Goal: Task Accomplishment & Management: Complete application form

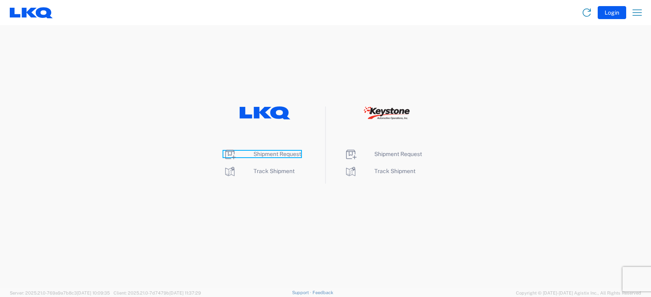
click at [271, 153] on span "Shipment Request" at bounding box center [277, 154] width 48 height 7
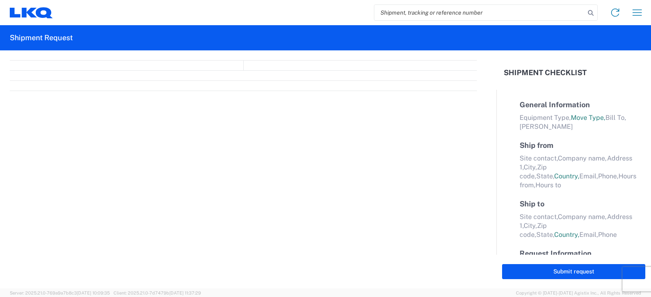
select select "FULL"
select select "LBS"
select select "IN"
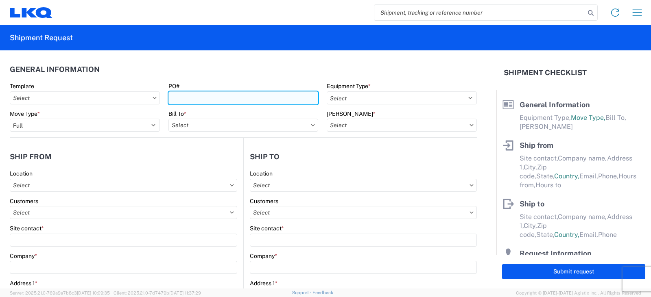
click at [176, 100] on input "PO#" at bounding box center [243, 98] width 150 height 13
type input "PWR# 127435 [PERSON_NAME]"
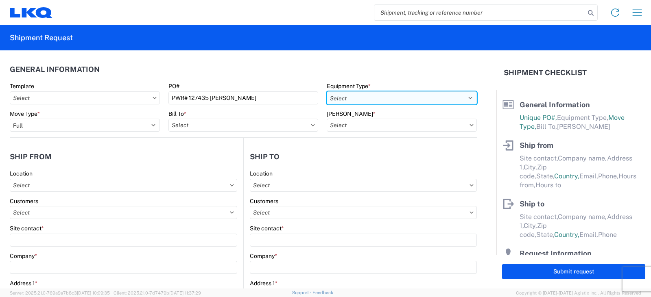
click at [342, 99] on select "Select 53’ Dry Van Flatbed Dropdeck (van) Lowboy (flatbed) Rail" at bounding box center [402, 98] width 150 height 13
select select "STDV"
click at [327, 92] on select "Select 53’ Dry Van Flatbed Dropdeck (van) Lowboy (flatbed) Rail" at bounding box center [402, 98] width 150 height 13
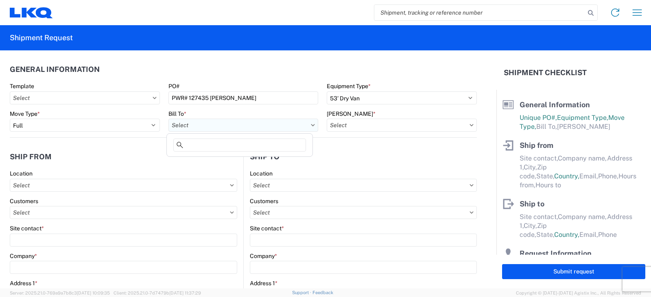
click at [180, 127] on input "text" at bounding box center [243, 125] width 150 height 13
type input "3238"
click at [204, 162] on div "3238 - Huntington IDC" at bounding box center [239, 161] width 142 height 13
type input "3238 - Huntington IDC"
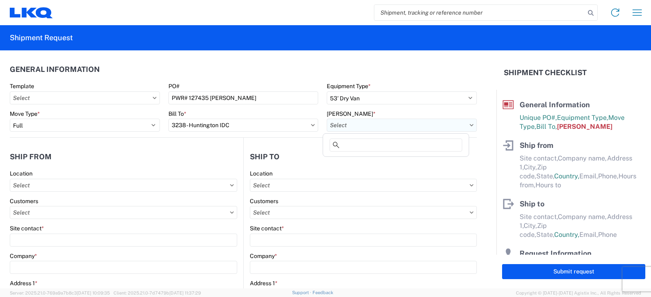
click at [354, 123] on input "text" at bounding box center [402, 125] width 150 height 13
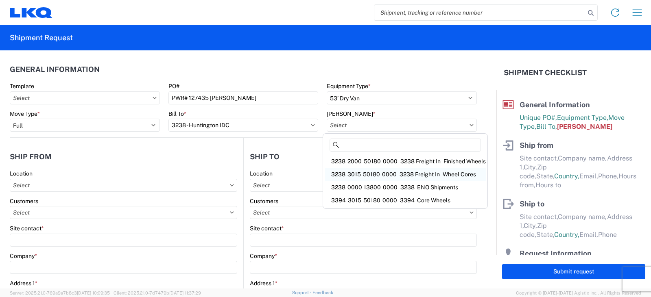
click at [351, 175] on div "3238-3015-50180-0000 - 3238 Freight In - Wheel Cores" at bounding box center [405, 174] width 161 height 13
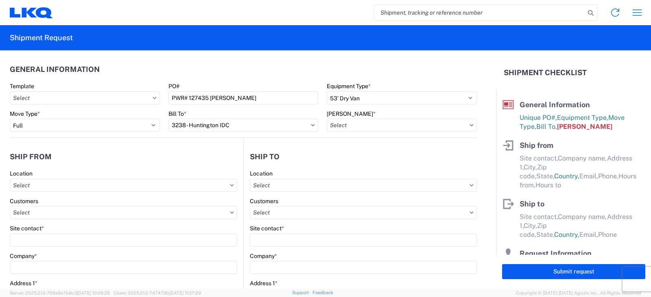
type input "3238-3015-50180-0000 - 3238 Freight In - Wheel Cores"
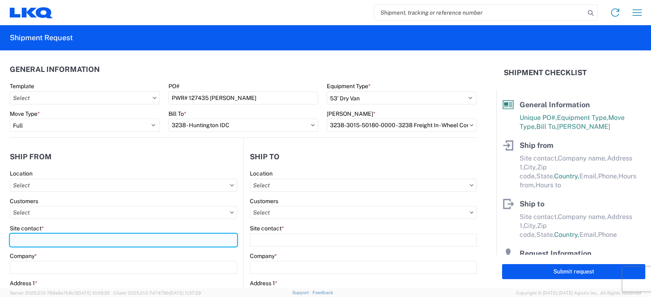
click at [19, 240] on input "Site contact *" at bounding box center [123, 240] width 227 height 13
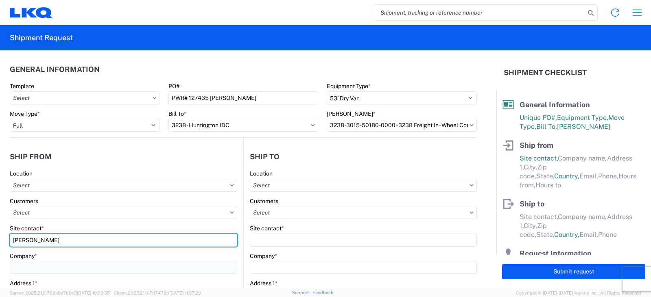
type input "ANGEL HERNANDEZ"
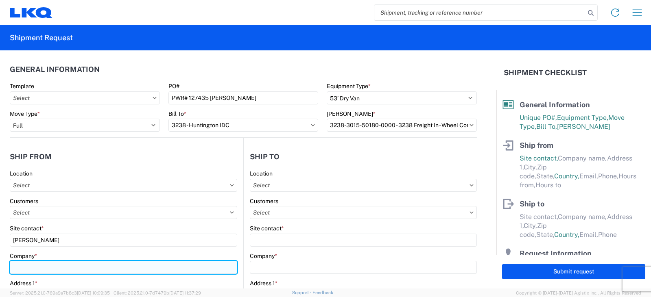
click at [24, 271] on input "Company *" at bounding box center [123, 267] width 227 height 13
type input "LIBERTY TIRE RECYCLING"
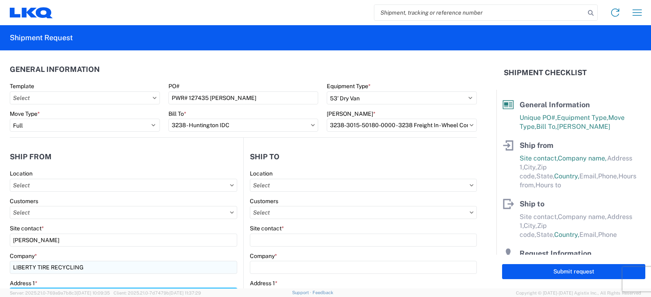
scroll to position [13, 0]
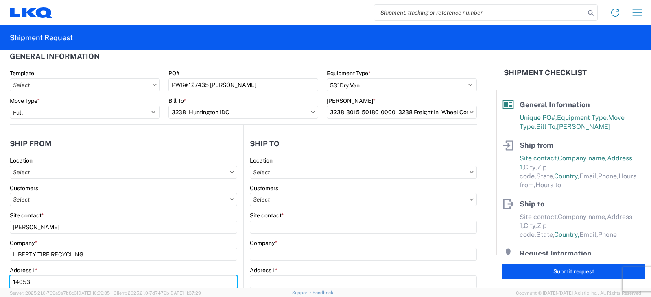
type input "14053 PIONEER WAY E."
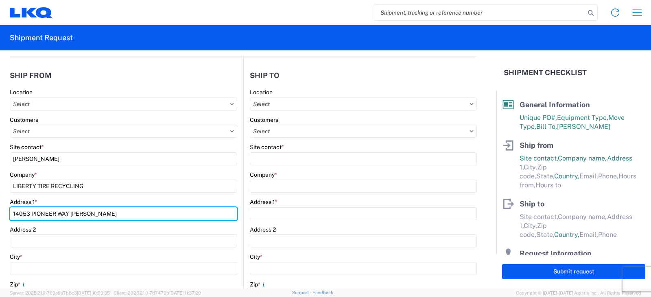
scroll to position [94, 0]
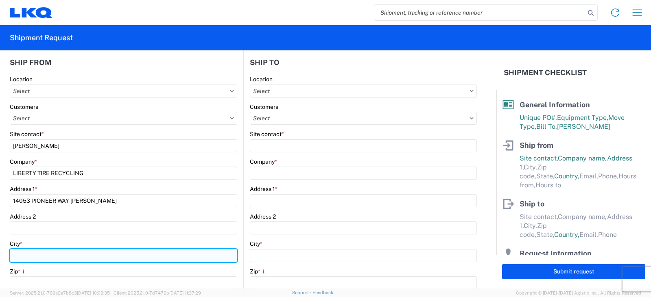
click at [15, 258] on input "City *" at bounding box center [123, 255] width 227 height 13
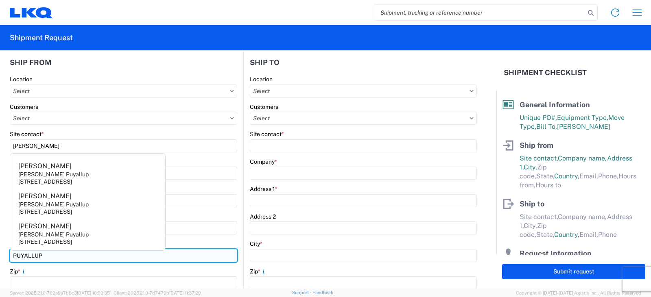
type input "PUYALLUP"
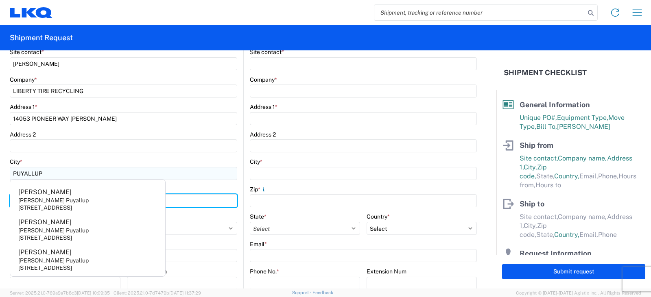
scroll to position [217, 0]
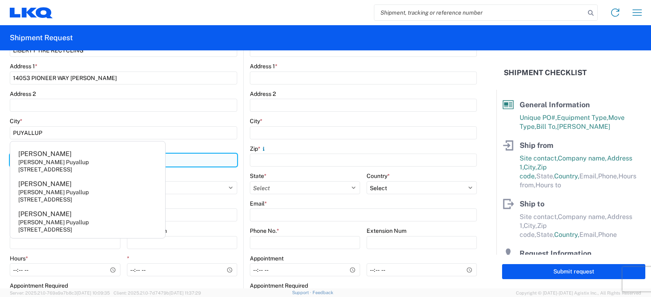
click at [187, 166] on input "98372" at bounding box center [123, 160] width 227 height 13
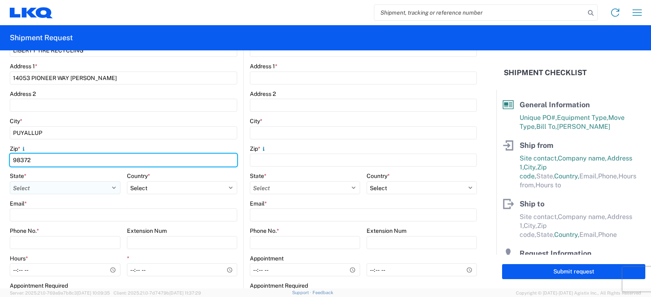
type input "98372"
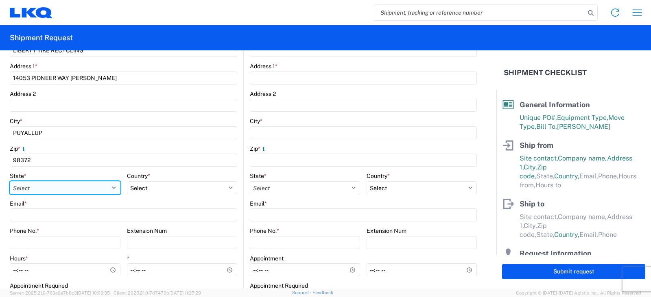
click at [110, 188] on select "Select Alabama Alaska Arizona Arkansas Armed Forces Americas Armed Forces Europ…" at bounding box center [65, 187] width 111 height 13
select select "WA"
click at [10, 181] on select "Select Alabama Alaska Arizona Arkansas Armed Forces Americas Armed Forces Europ…" at bounding box center [65, 187] width 111 height 13
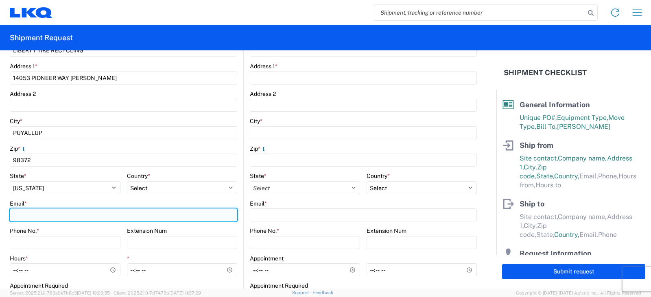
click at [20, 216] on input "Email *" at bounding box center [123, 215] width 227 height 13
type input "A"
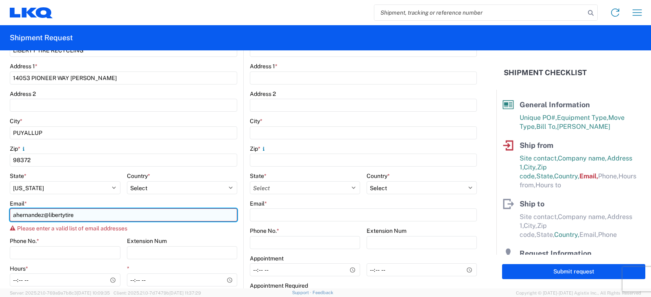
click at [75, 216] on input "ahernandez@libertytire" at bounding box center [123, 215] width 227 height 13
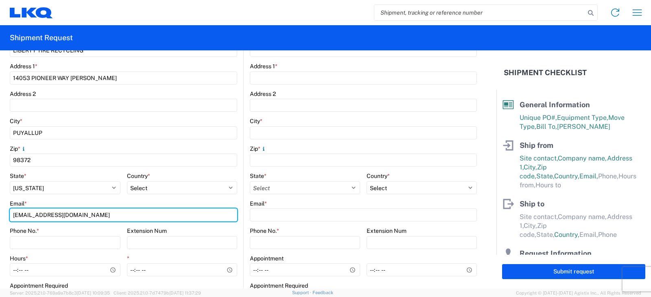
type input "ahernandez@libertytire.com"
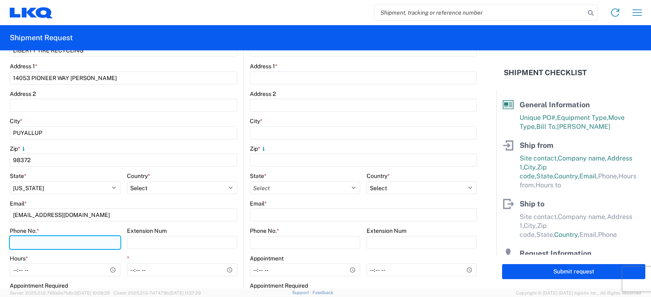
click at [21, 241] on input "Phone No. *" at bounding box center [65, 242] width 111 height 13
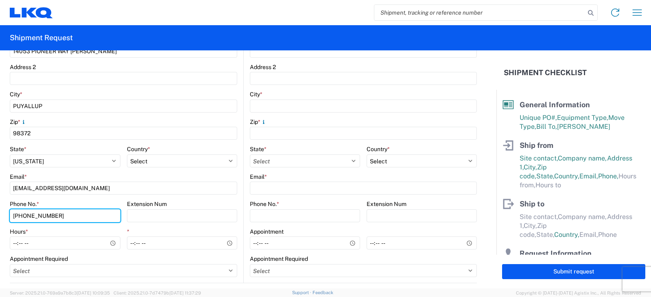
scroll to position [258, 0]
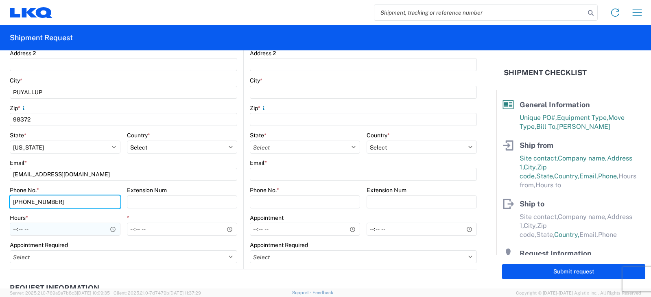
type input "206-946-2154"
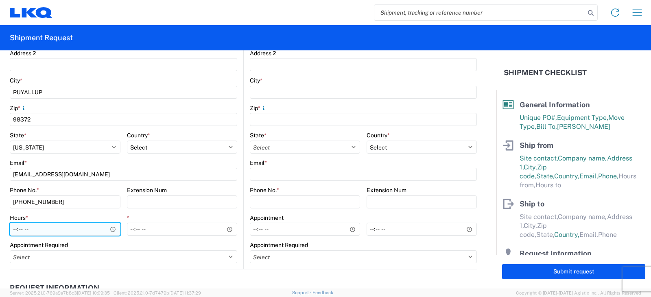
click at [15, 229] on input "Hours *" at bounding box center [65, 229] width 111 height 13
type input "07:00"
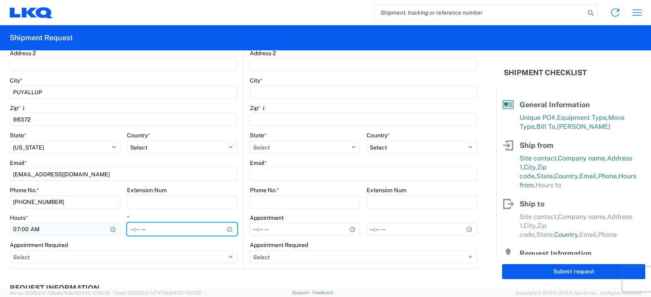
type input "14:00"
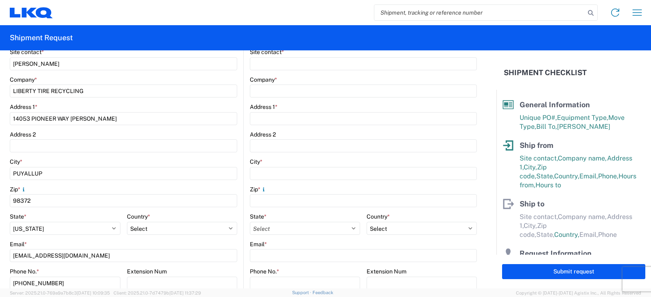
scroll to position [95, 0]
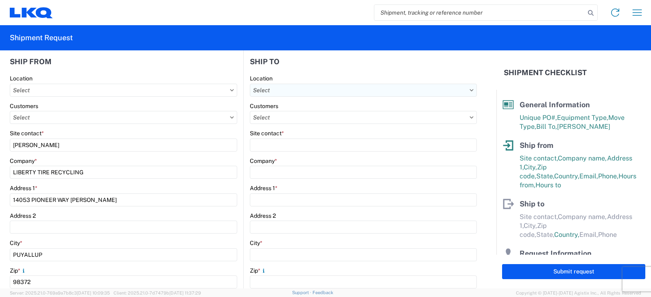
click at [269, 90] on input "text" at bounding box center [363, 90] width 227 height 13
type input "3238"
click at [277, 128] on div "3238 - Huntington IDC" at bounding box center [320, 126] width 142 height 13
type input "3238 - Huntington IDC"
type input "LKQ Corporation"
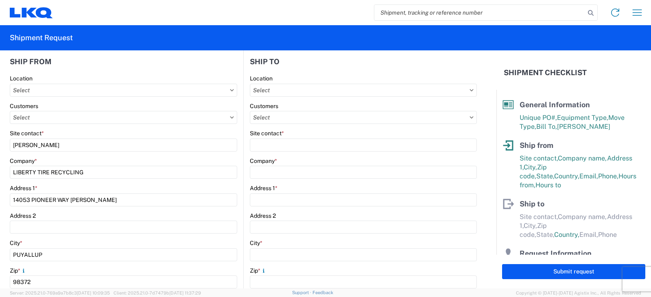
type input "1870 Riverfork Drive W"
type input "Huntington"
type input "46750"
select select "US"
type input "07:00"
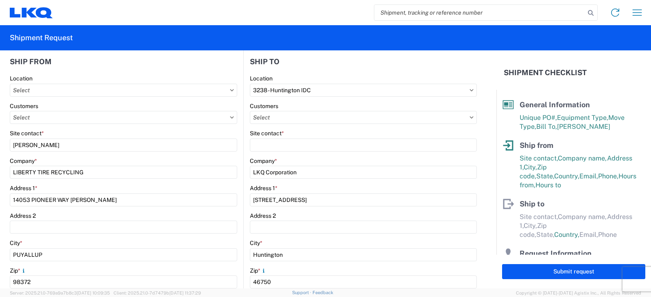
type input "17:00"
select select
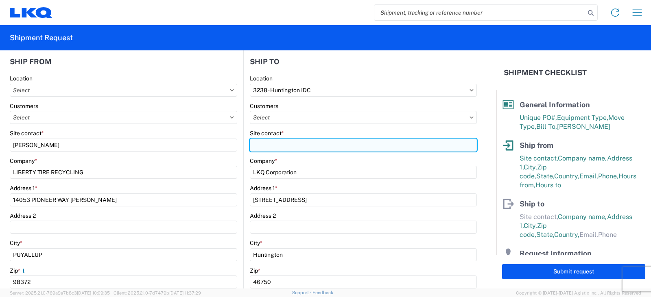
click at [262, 143] on input "Site contact *" at bounding box center [363, 145] width 227 height 13
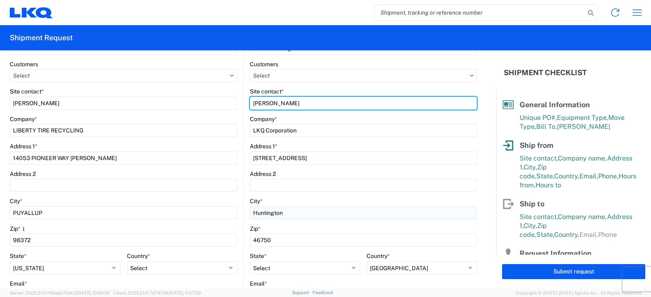
scroll to position [177, 0]
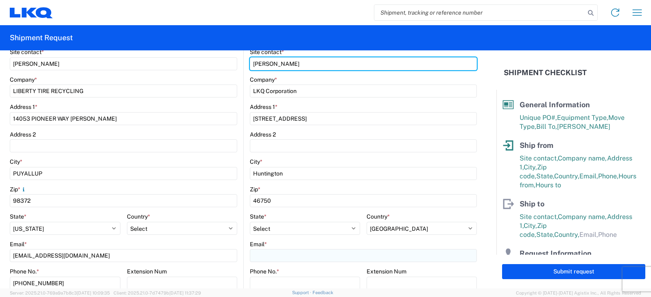
type input "DEE SNEAD"
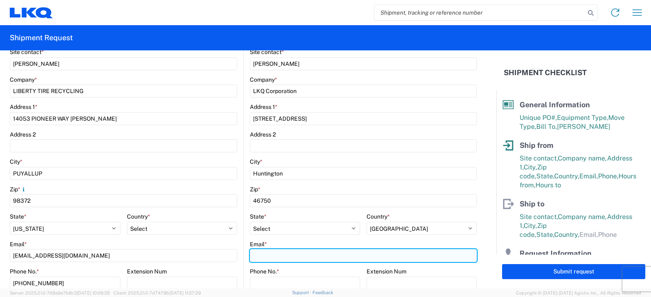
click at [255, 257] on input "Email *" at bounding box center [363, 255] width 227 height 13
type input "drsnead@lkqcorp.com"
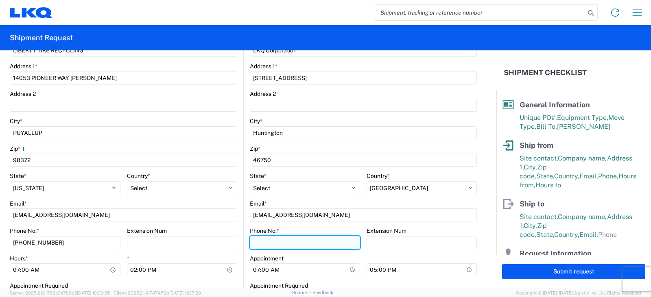
click at [255, 239] on input "Phone No. *" at bounding box center [305, 242] width 110 height 13
type input "260-359-7402"
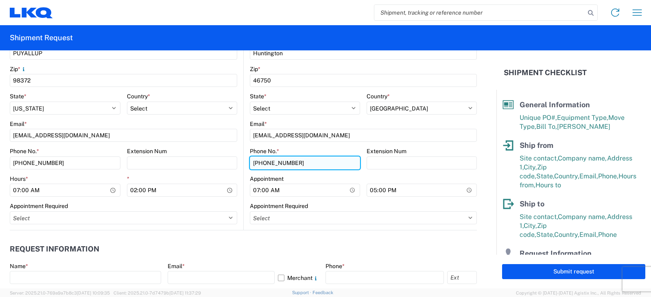
scroll to position [299, 0]
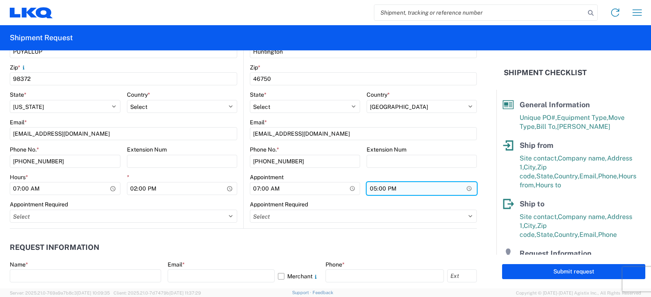
click at [367, 188] on input "17:00" at bounding box center [422, 188] width 110 height 13
type input "13:00"
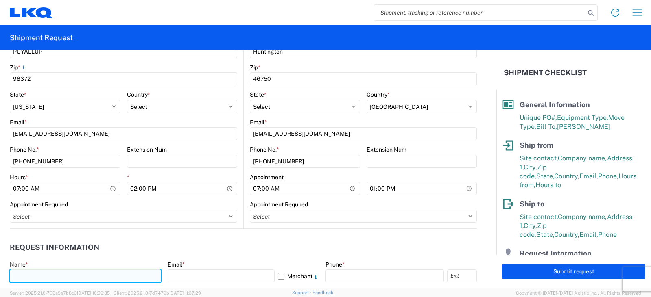
click at [24, 276] on input "text" at bounding box center [85, 276] width 151 height 13
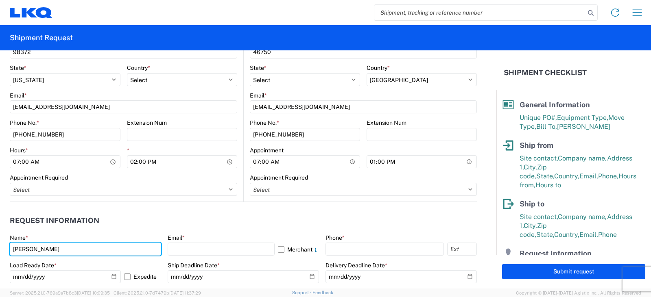
scroll to position [339, 0]
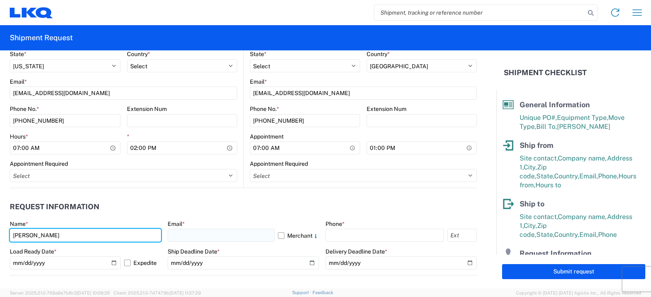
type input "DEE SNEAD"
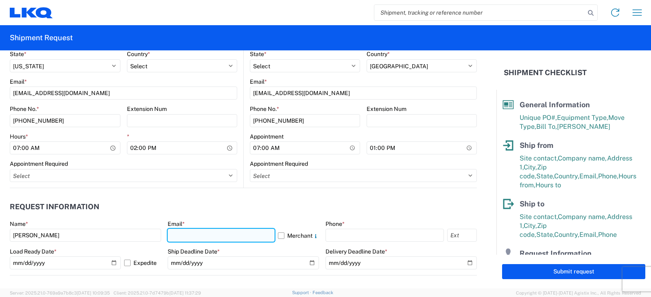
click at [181, 235] on input "text" at bounding box center [221, 235] width 107 height 13
type input "drsnead@lkqcorp.com, bbenson@lkqcorp.com"
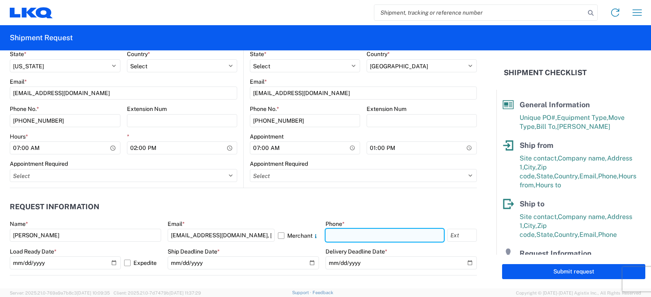
click at [325, 236] on input "text" at bounding box center [384, 235] width 118 height 13
type input "260-359-7402"
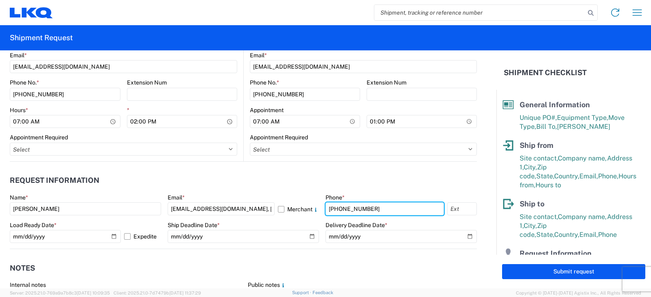
scroll to position [380, 0]
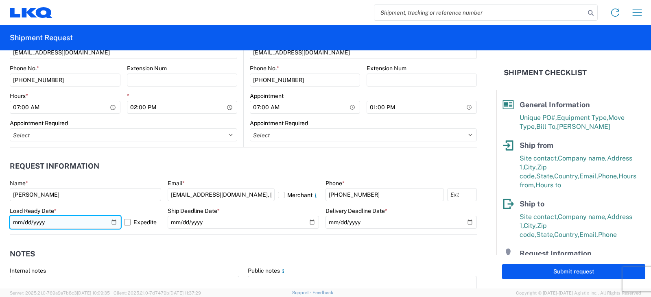
click at [113, 222] on input "2025-10-16" at bounding box center [65, 222] width 111 height 13
type input "2025-10-17"
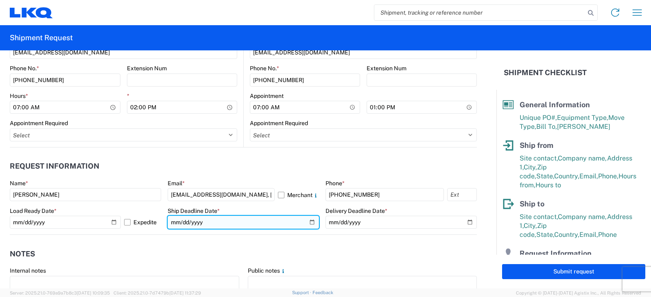
click at [307, 221] on input "date" at bounding box center [243, 222] width 151 height 13
type input "2025-10-17"
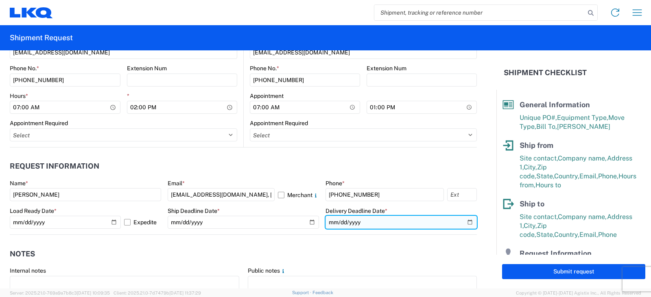
click at [463, 223] on input "date" at bounding box center [400, 222] width 151 height 13
type input "2025-10-22"
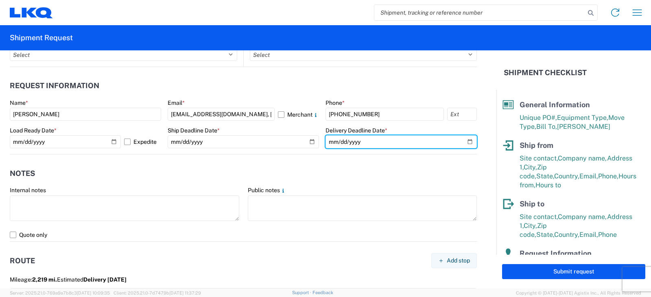
scroll to position [461, 0]
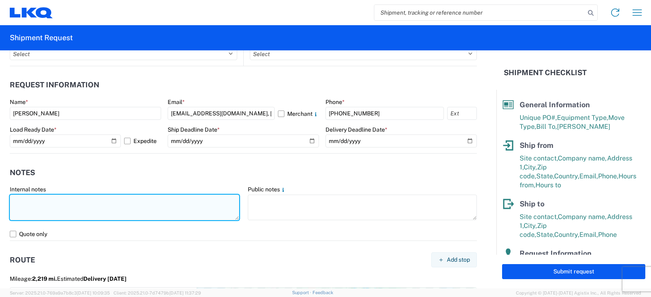
click at [22, 199] on textarea at bounding box center [124, 208] width 229 height 26
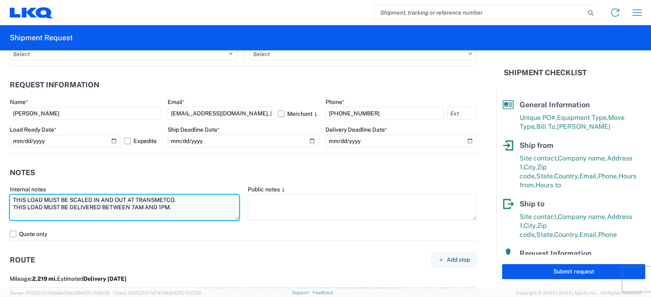
drag, startPoint x: 182, startPoint y: 209, endPoint x: 10, endPoint y: 198, distance: 172.4
click at [10, 198] on textarea "THIS LOAD MUST BE SCALED IN AND OUT AT TRANSMETCO. THIS LOAD MUST BE DELIVERED …" at bounding box center [124, 208] width 229 height 26
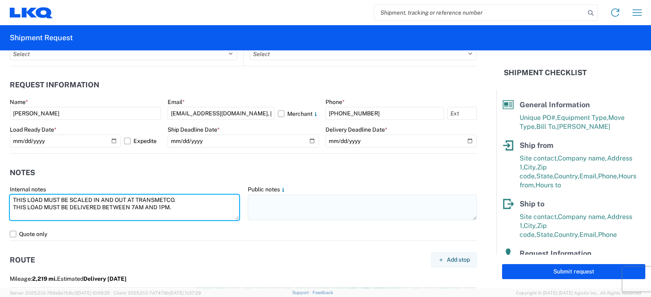
type textarea "THIS LOAD MUST BE SCALED IN AND OUT AT TRANSMETCO. THIS LOAD MUST BE DELIVERED …"
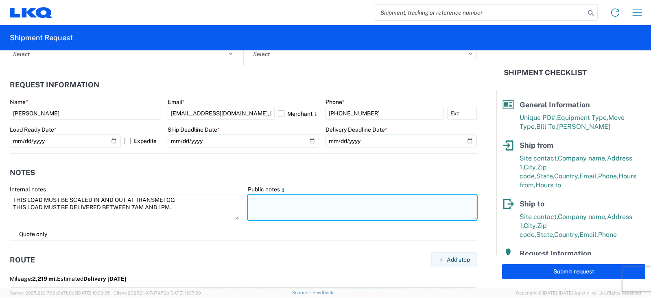
click at [259, 202] on textarea at bounding box center [362, 208] width 229 height 26
paste textarea "THIS LOAD MUST BE SCALED IN AND OUT AT TRANSMETCO. THIS LOAD MUST BE DELIVERED …"
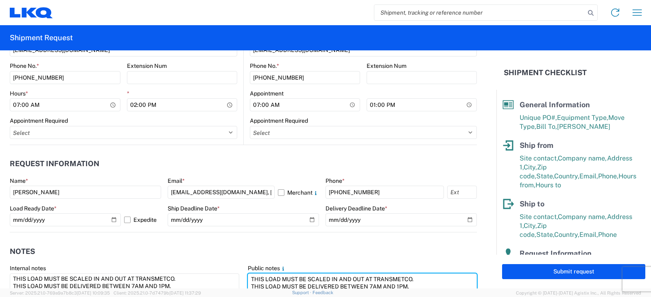
scroll to position [380, 0]
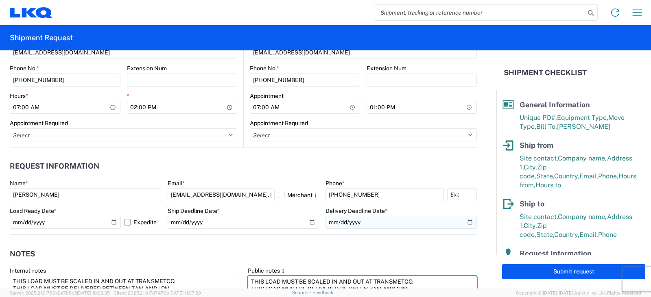
type textarea "THIS LOAD MUST BE SCALED IN AND OUT AT TRANSMETCO. THIS LOAD MUST BE DELIVERED …"
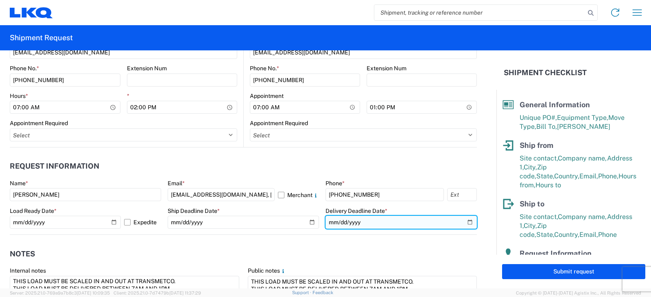
click at [463, 221] on input "2025-10-22" at bounding box center [400, 222] width 151 height 13
type input "2025-10-21"
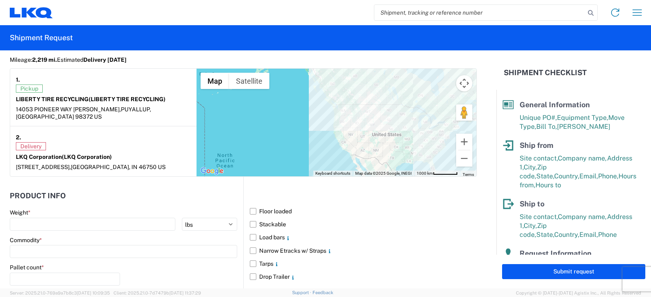
scroll to position [746, 0]
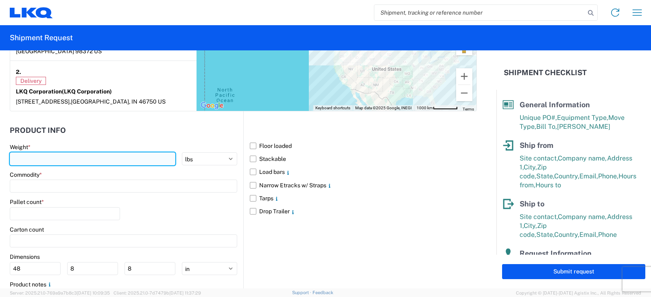
click at [26, 153] on input "number" at bounding box center [93, 159] width 166 height 13
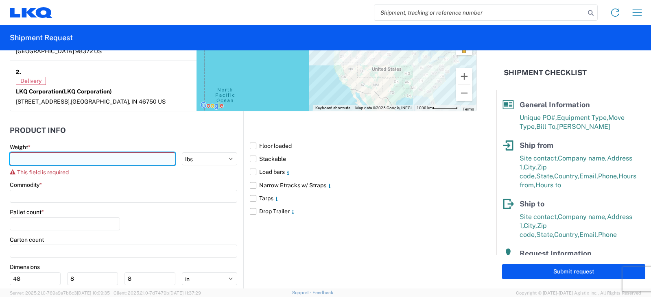
click at [17, 153] on input "number" at bounding box center [93, 159] width 166 height 13
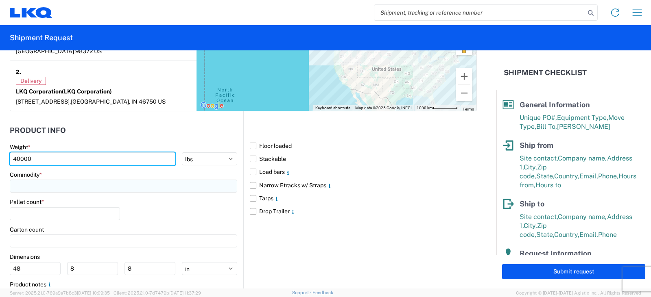
type input "40000"
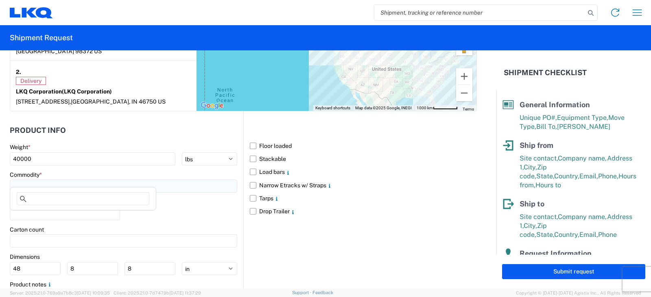
click at [17, 181] on input at bounding box center [123, 186] width 227 height 13
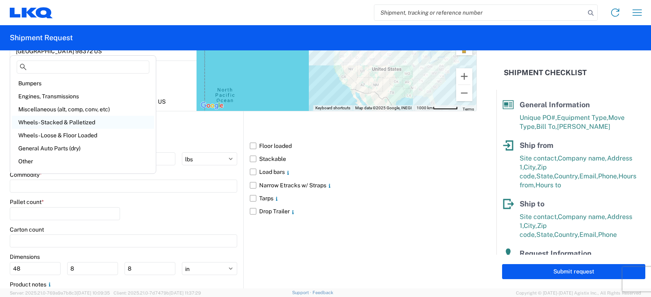
click at [48, 121] on div "Wheels - Stacked & Palletized" at bounding box center [83, 122] width 142 height 13
type input "Wheels - Stacked & Palletized"
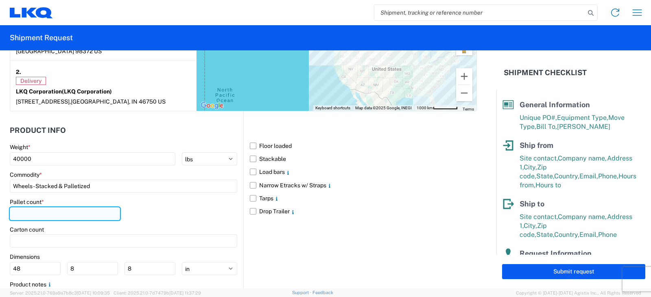
click at [17, 208] on input "number" at bounding box center [65, 213] width 110 height 13
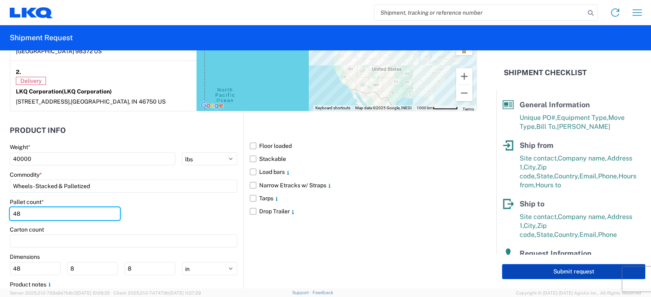
type input "48"
click at [561, 272] on button "Submit request" at bounding box center [573, 271] width 143 height 15
